Goal: Information Seeking & Learning: Learn about a topic

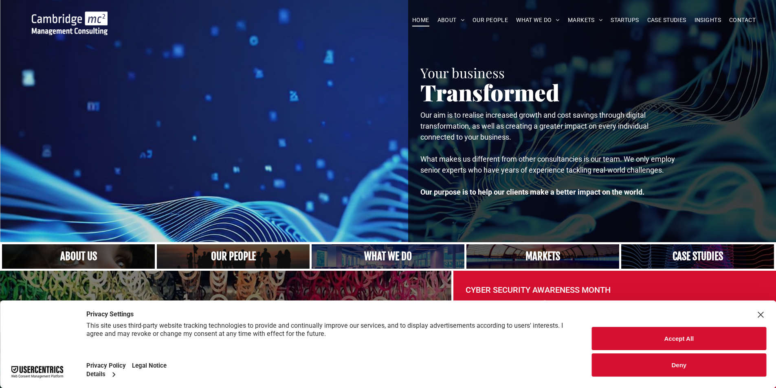
scroll to position [244, 0]
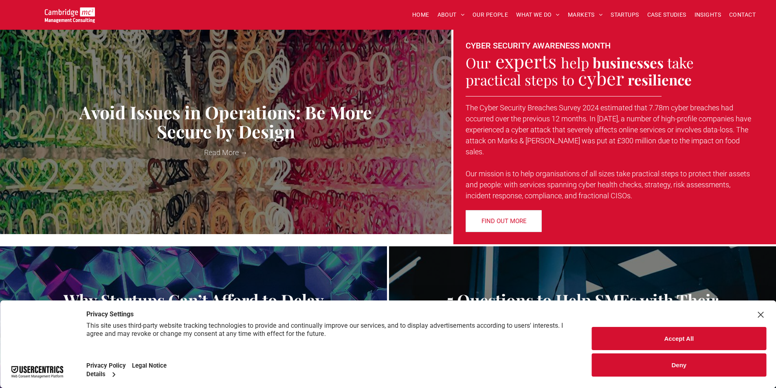
click at [633, 360] on button "Deny" at bounding box center [679, 364] width 174 height 23
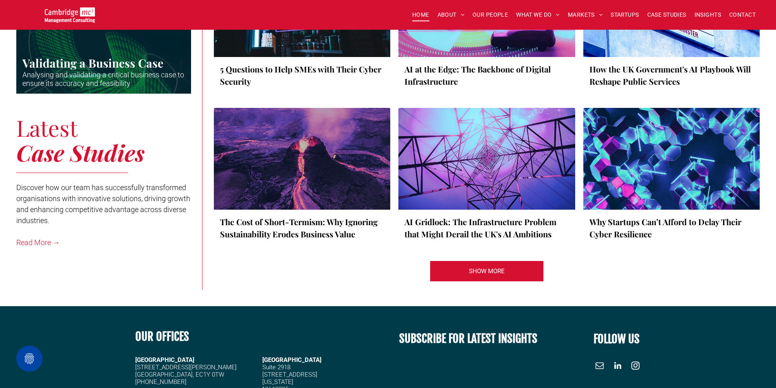
scroll to position [1507, 0]
